Goal: Task Accomplishment & Management: Complete application form

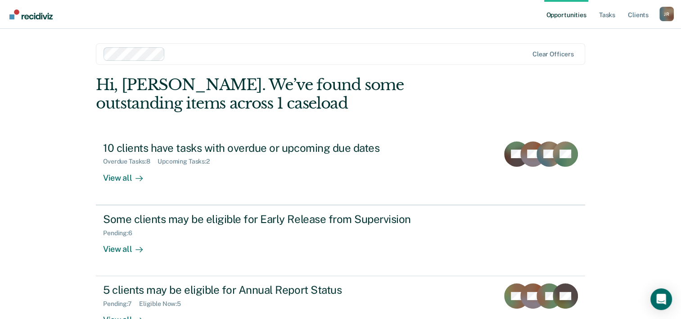
scroll to position [27, 0]
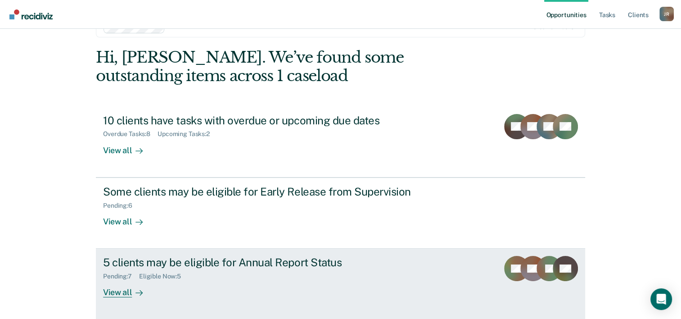
click at [297, 271] on div "Pending : 7 Eligible Now : 5" at bounding box center [261, 274] width 316 height 11
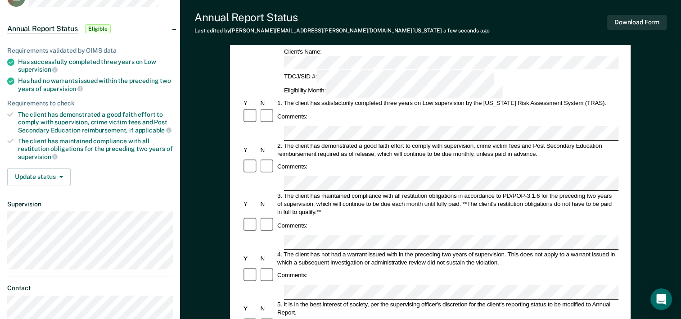
scroll to position [48, 0]
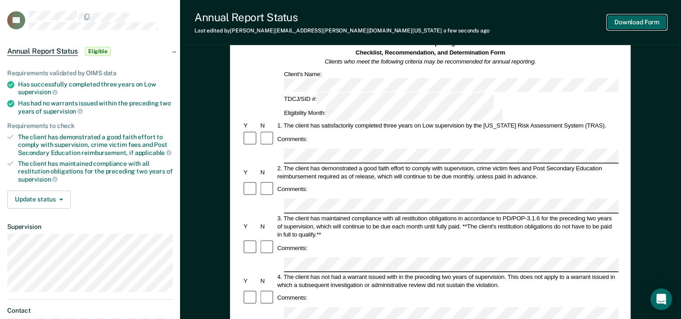
click at [619, 23] on button "Download Form" at bounding box center [636, 22] width 59 height 15
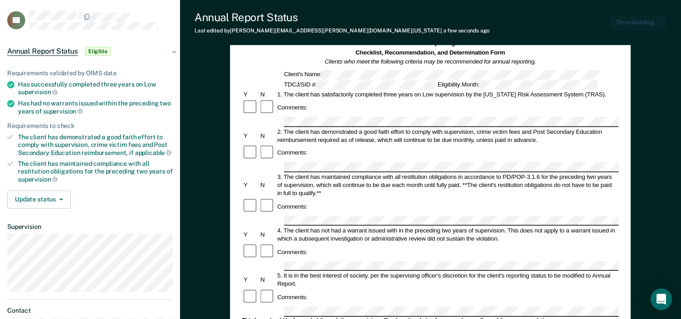
scroll to position [0, 0]
